Goal: Transaction & Acquisition: Obtain resource

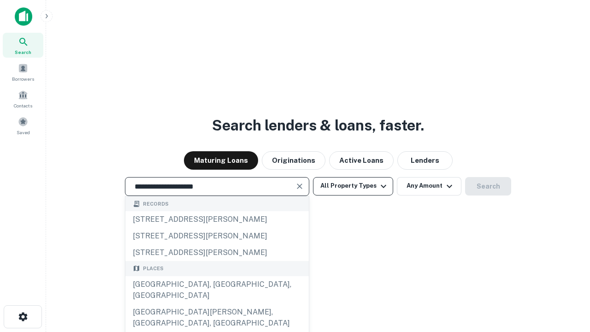
click at [217, 304] on div "[GEOGRAPHIC_DATA], [GEOGRAPHIC_DATA], [GEOGRAPHIC_DATA]" at bounding box center [217, 290] width 184 height 28
type input "**********"
click at [353, 186] on button "All Property Types" at bounding box center [353, 186] width 80 height 18
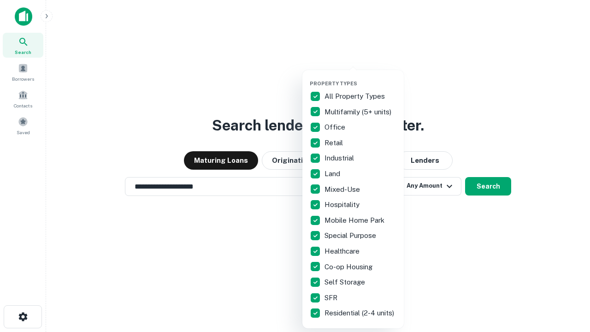
click at [361, 77] on button "button" at bounding box center [360, 77] width 101 height 0
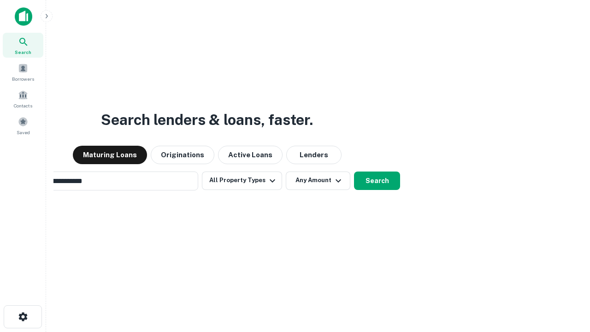
scroll to position [14, 0]
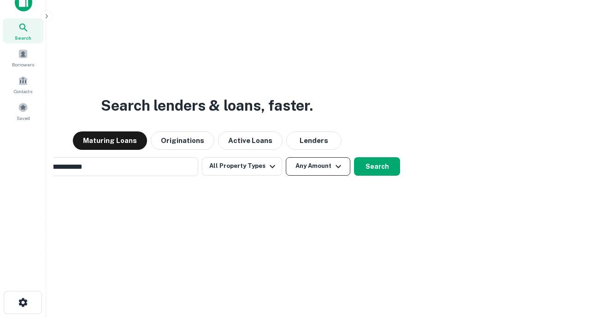
click at [286, 157] on button "Any Amount" at bounding box center [318, 166] width 65 height 18
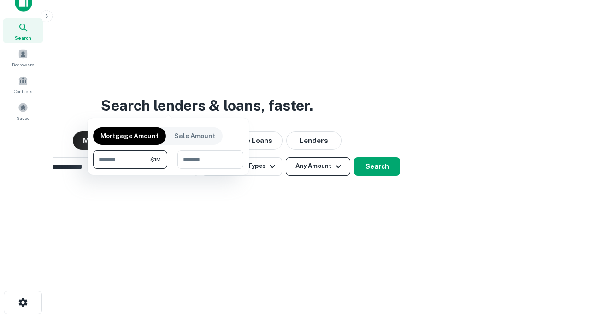
scroll to position [15, 0]
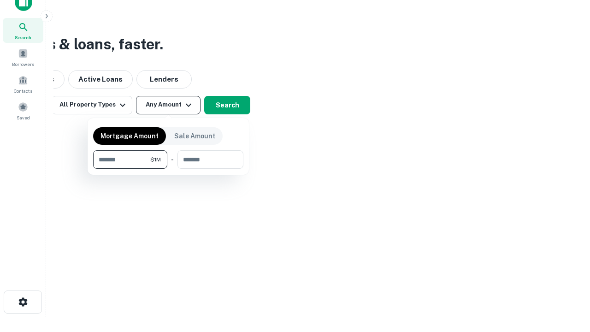
type input "*******"
click at [168, 169] on button "button" at bounding box center [168, 169] width 150 height 0
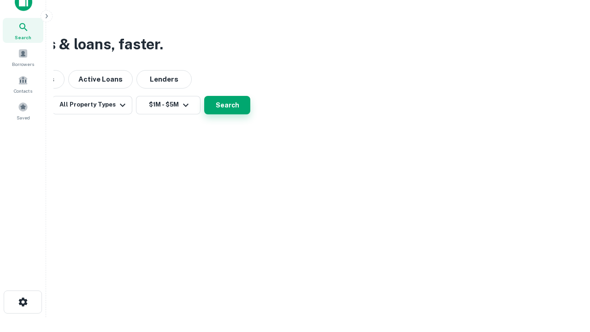
click at [250, 114] on button "Search" at bounding box center [227, 105] width 46 height 18
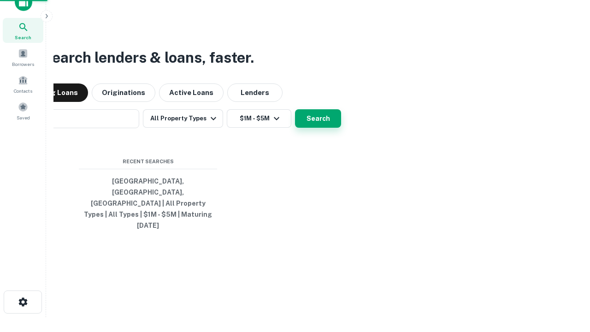
scroll to position [14, 0]
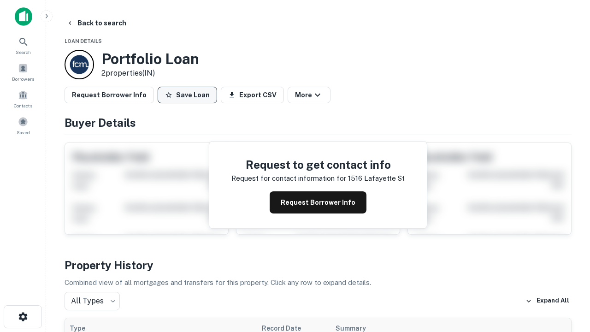
click at [187, 95] on button "Save Loan" at bounding box center [187, 95] width 59 height 17
